Goal: Task Accomplishment & Management: Manage account settings

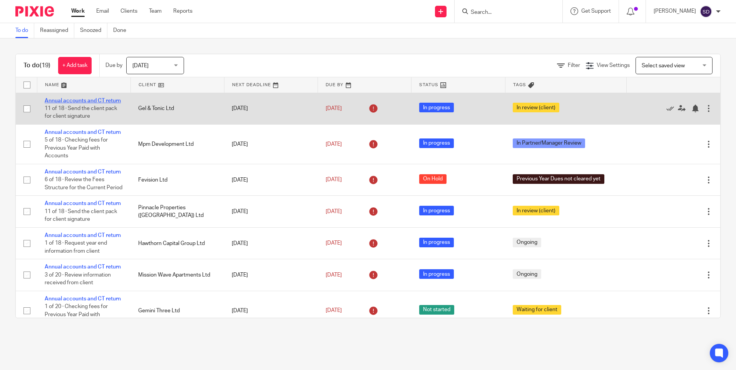
click at [75, 100] on link "Annual accounts and CT return" at bounding box center [83, 100] width 76 height 5
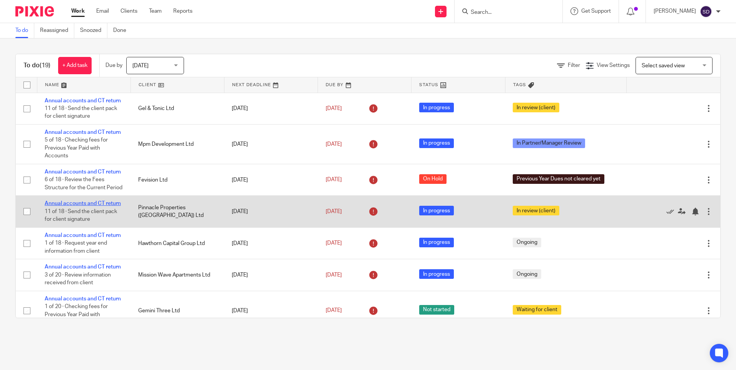
click at [97, 206] on link "Annual accounts and CT return" at bounding box center [83, 203] width 76 height 5
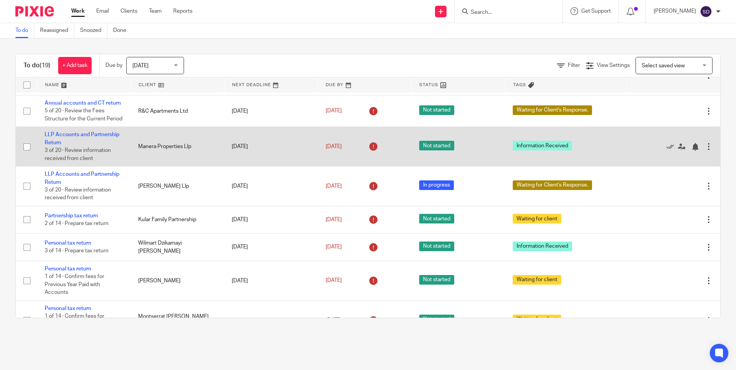
scroll to position [231, 0]
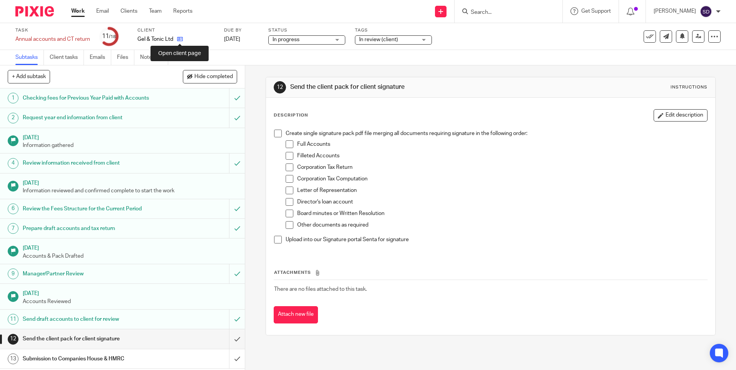
click at [183, 40] on icon at bounding box center [180, 39] width 6 height 6
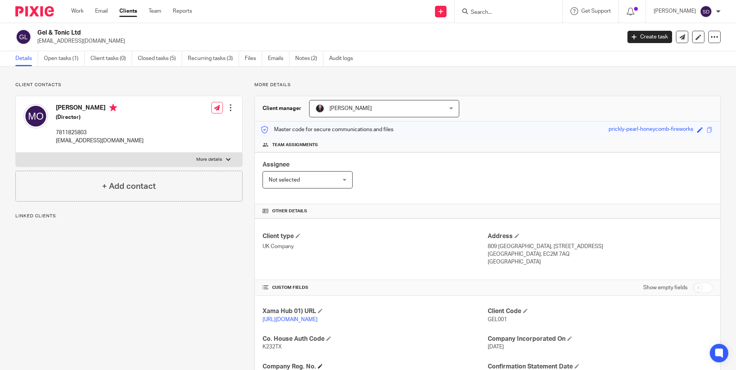
scroll to position [154, 0]
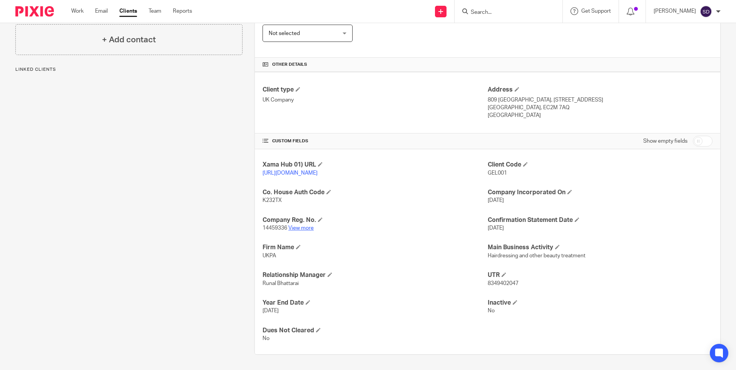
click at [301, 229] on link "View more" at bounding box center [300, 228] width 25 height 5
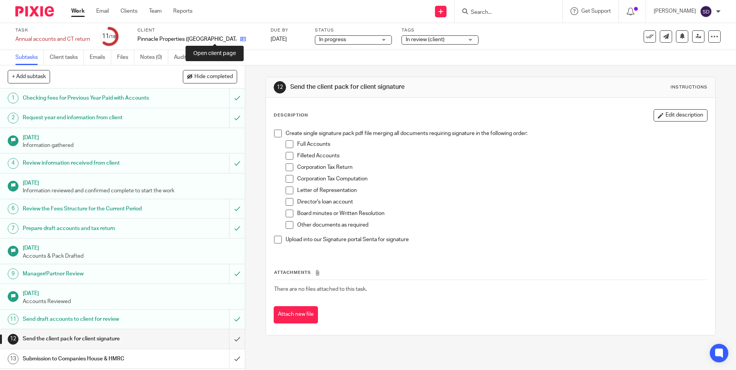
click at [240, 39] on icon at bounding box center [243, 39] width 6 height 6
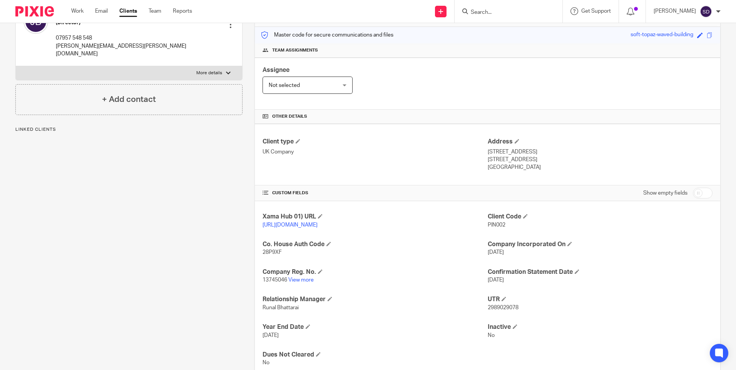
scroll to position [127, 0]
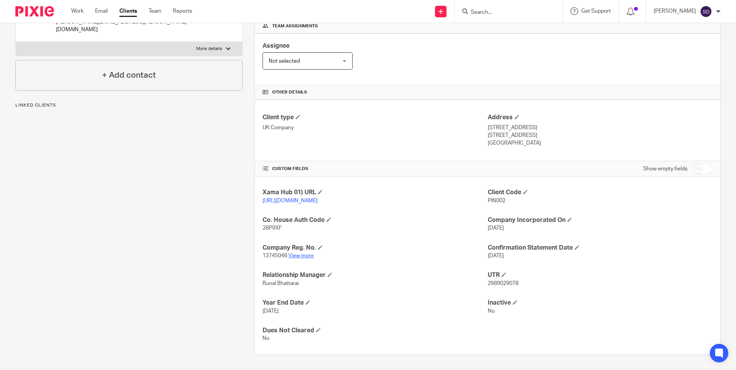
click at [304, 256] on link "View more" at bounding box center [300, 255] width 25 height 5
